Goal: Task Accomplishment & Management: Use online tool/utility

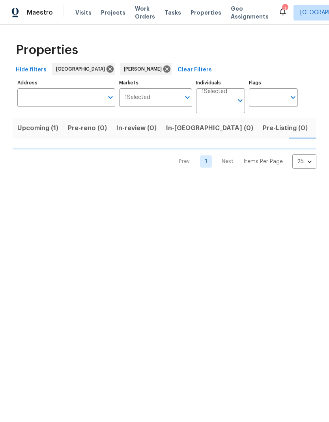
scroll to position [0, 11]
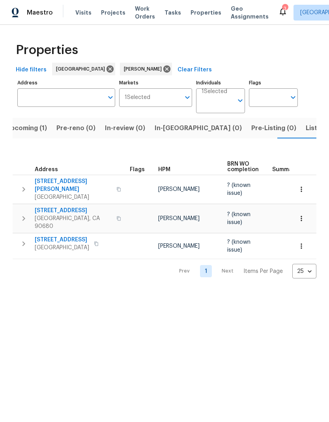
click at [75, 206] on span "[STREET_ADDRESS]" at bounding box center [73, 210] width 77 height 8
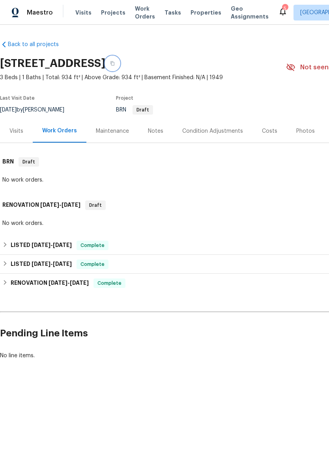
click at [115, 64] on icon "button" at bounding box center [112, 63] width 5 height 5
click at [82, 11] on span "Visits" at bounding box center [83, 13] width 16 height 8
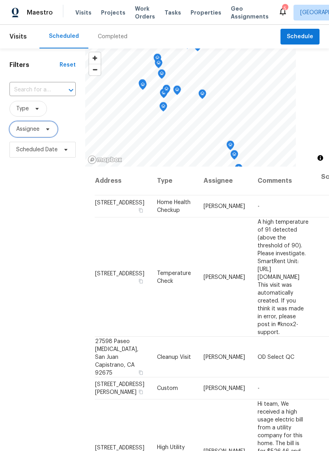
click at [44, 132] on span at bounding box center [46, 129] width 9 height 6
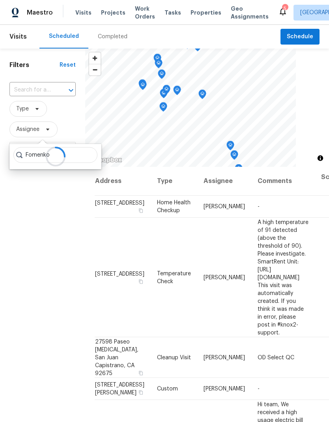
type input "Fomenko"
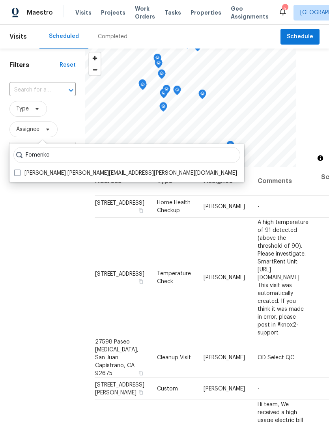
click at [23, 173] on label "Daniel Fomenko daniel.fomenko@opendoor.com" at bounding box center [125, 173] width 223 height 8
click at [19, 173] on input "Daniel Fomenko daniel.fomenko@opendoor.com" at bounding box center [16, 171] width 5 height 5
checkbox input "true"
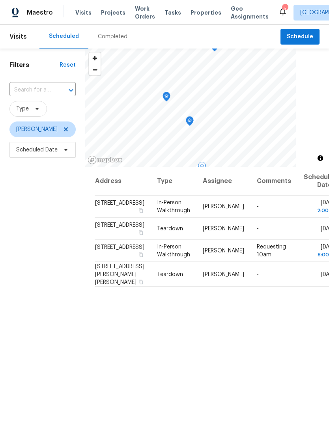
click at [0, 0] on icon at bounding box center [0, 0] width 0 height 0
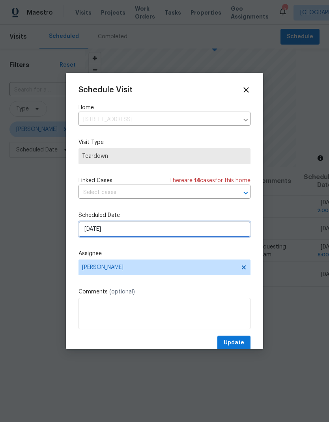
click at [166, 228] on input "8/24/2025" at bounding box center [164, 229] width 172 height 16
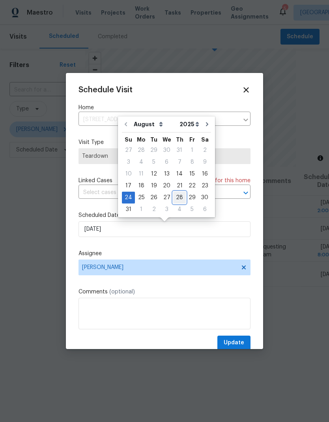
click at [175, 196] on div "28" at bounding box center [179, 197] width 13 height 11
type input "8/28/2025"
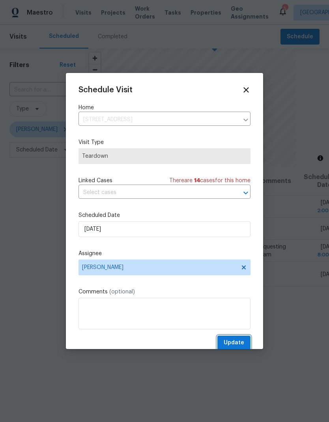
click at [238, 342] on span "Update" at bounding box center [233, 343] width 20 height 10
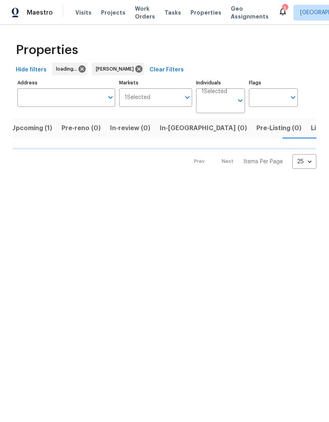
scroll to position [0, 11]
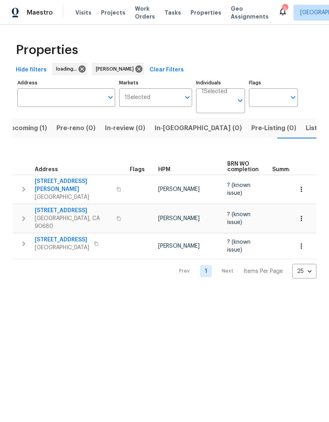
click at [305, 133] on span "Listed (7)" at bounding box center [320, 128] width 30 height 11
